Goal: Information Seeking & Learning: Learn about a topic

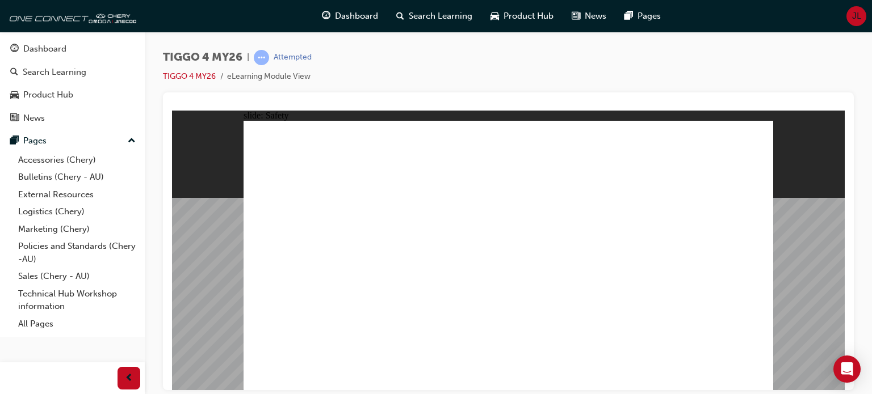
drag, startPoint x: 750, startPoint y: 375, endPoint x: 757, endPoint y: 377, distance: 6.6
